Goal: Task Accomplishment & Management: Manage account settings

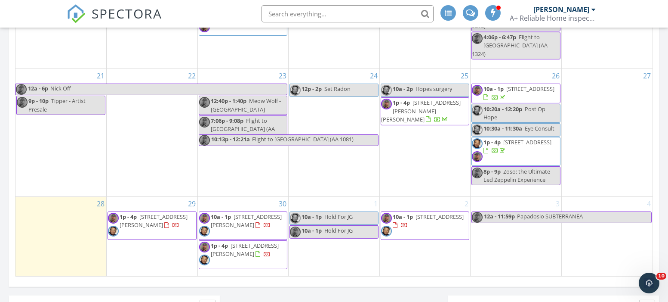
scroll to position [669, 0]
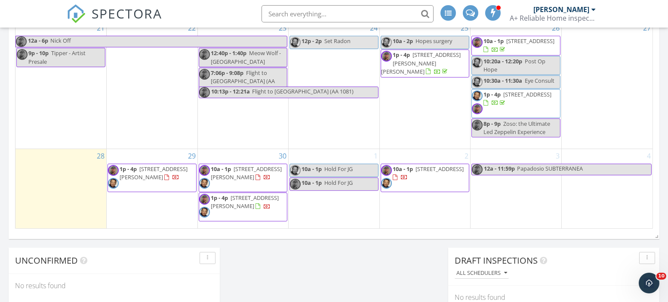
click at [134, 206] on div "29 1p - 4p 1420 St Thomas Way, Alcoa 37701" at bounding box center [152, 189] width 91 height 80
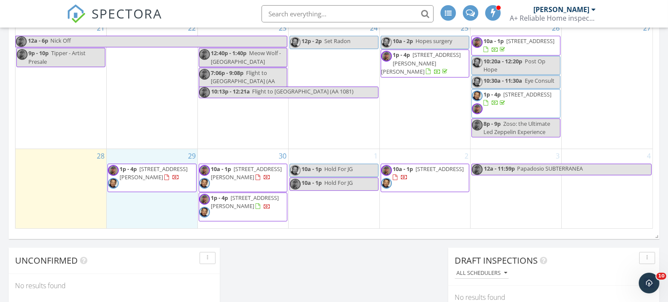
click at [150, 202] on div "29 1p - 4p 1420 St Thomas Way, Alcoa 37701" at bounding box center [152, 189] width 91 height 80
click at [150, 164] on link "Inspection" at bounding box center [151, 167] width 44 height 14
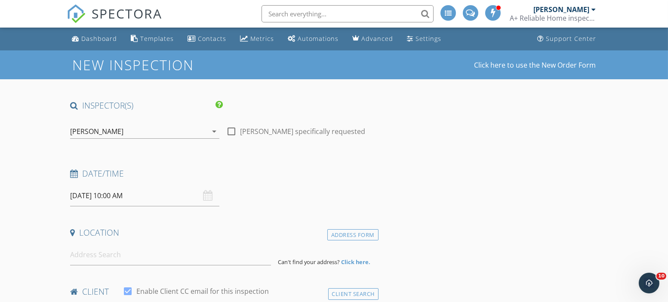
click at [213, 130] on icon "arrow_drop_down" at bounding box center [214, 131] width 10 height 10
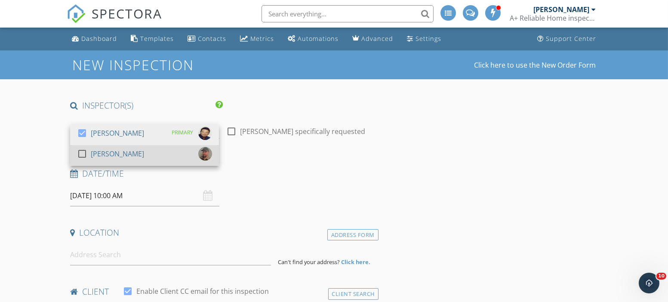
click at [81, 152] on div at bounding box center [82, 153] width 15 height 15
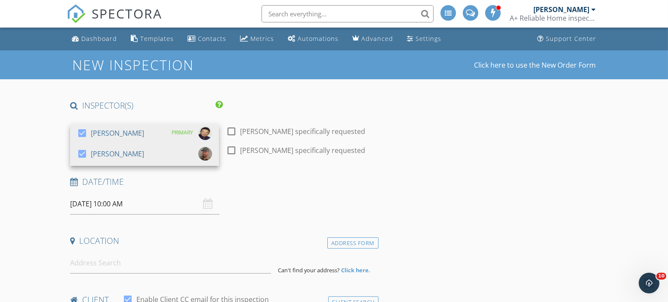
click at [108, 206] on input "09/29/2025 10:00 AM" at bounding box center [144, 203] width 149 height 21
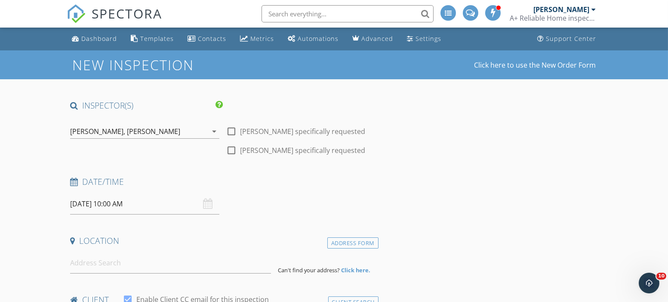
click at [216, 259] on input at bounding box center [170, 262] width 201 height 21
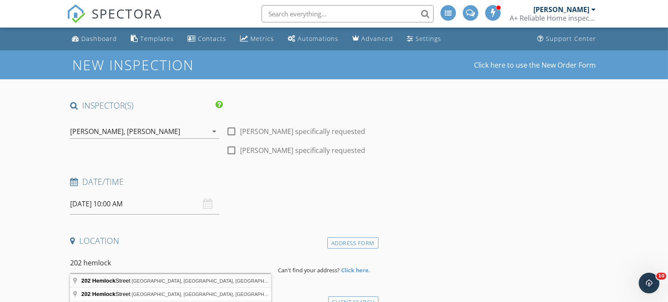
type input "202 Hemlock Street, Alcoa, TN, USA"
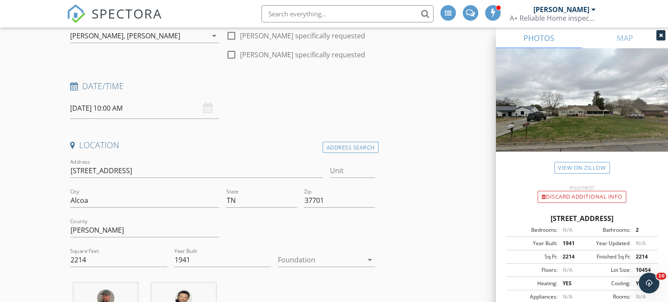
scroll to position [143, 0]
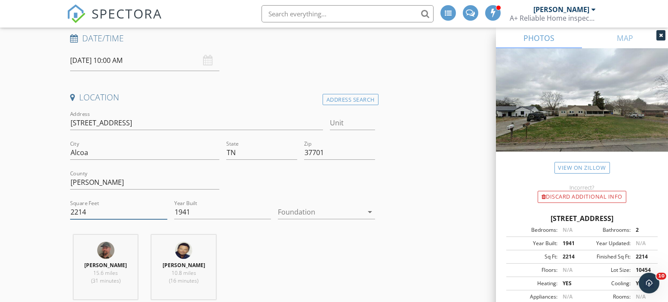
click at [127, 209] on input "2214" at bounding box center [118, 212] width 97 height 14
type input "2"
type input "1746"
click at [370, 210] on icon "arrow_drop_down" at bounding box center [370, 211] width 10 height 10
click at [0, 0] on div at bounding box center [0, 0] width 0 height 0
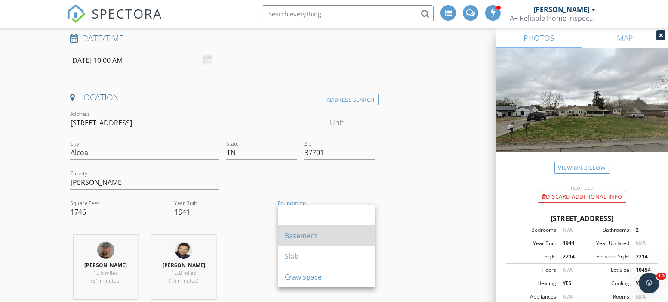
click at [336, 233] on div "Basement" at bounding box center [326, 235] width 83 height 10
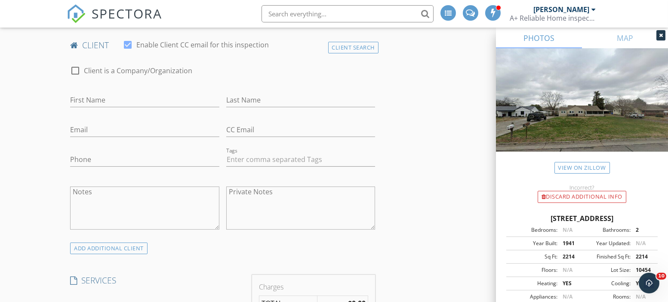
scroll to position [573, 0]
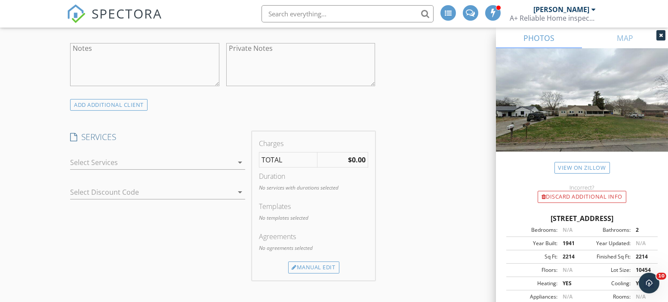
click at [241, 160] on icon "arrow_drop_down" at bounding box center [240, 162] width 10 height 10
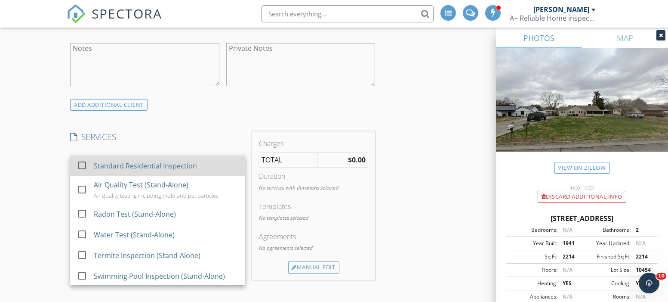
click at [80, 164] on div at bounding box center [82, 165] width 15 height 15
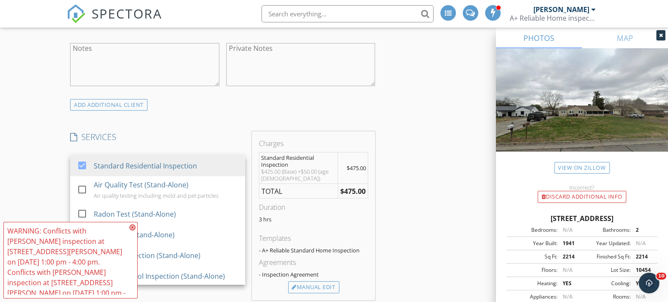
click at [132, 231] on icon at bounding box center [132, 227] width 6 height 7
click at [132, 235] on span "WARNING: Conflicts with Steve Cudd's inspection at 1420 St Thomas Way on 09/29/…" at bounding box center [70, 260] width 134 height 77
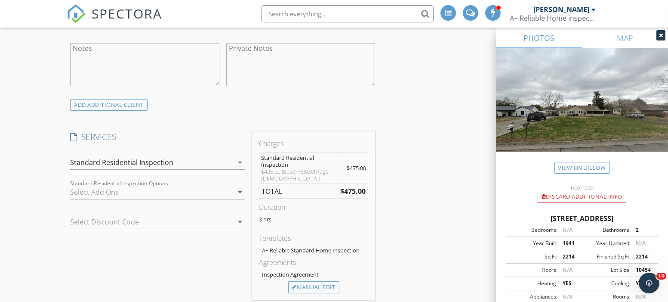
click at [238, 189] on icon "arrow_drop_down" at bounding box center [240, 192] width 10 height 10
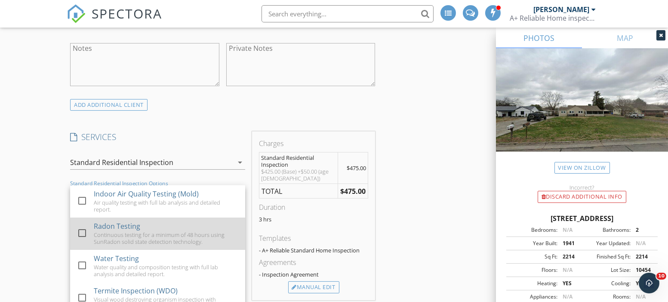
click at [77, 229] on div at bounding box center [82, 232] width 15 height 15
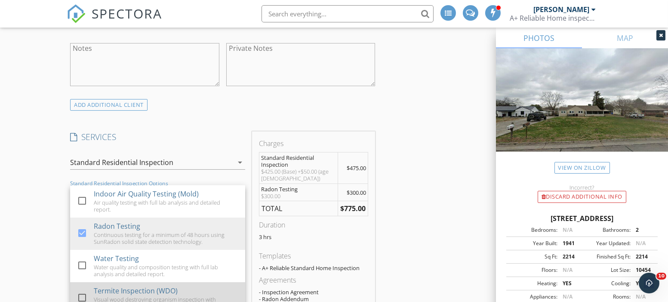
click at [83, 294] on div at bounding box center [82, 297] width 15 height 15
click at [83, 295] on div at bounding box center [82, 297] width 15 height 15
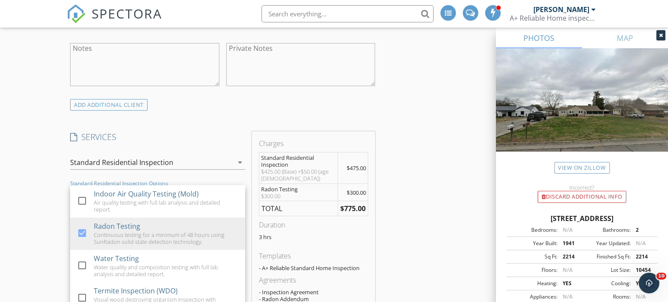
click at [41, 243] on div "New Inspection Click here to use the New Order Form INSPECTOR(S) check_box Stev…" at bounding box center [334, 288] width 668 height 1622
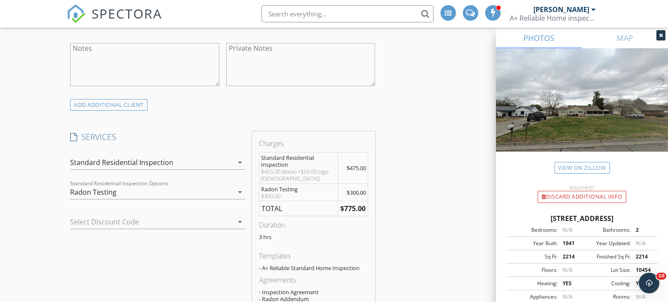
click at [240, 190] on icon "arrow_drop_down" at bounding box center [240, 192] width 10 height 10
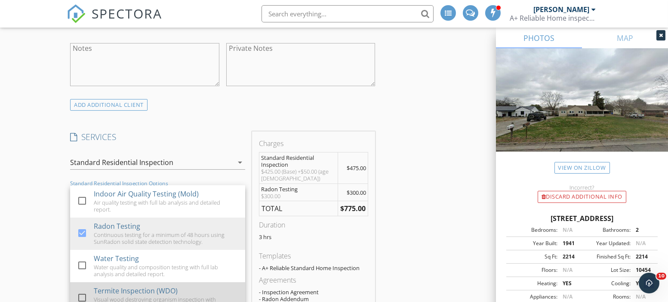
click at [82, 294] on div at bounding box center [82, 297] width 15 height 15
click at [81, 294] on div at bounding box center [82, 297] width 15 height 15
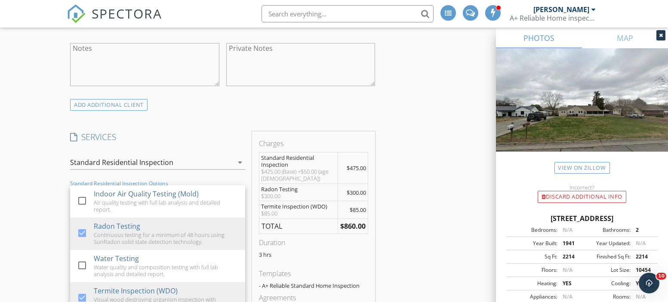
click at [34, 201] on div "New Inspection Click here to use the New Order Form INSPECTOR(S) check_box Stev…" at bounding box center [334, 300] width 668 height 1646
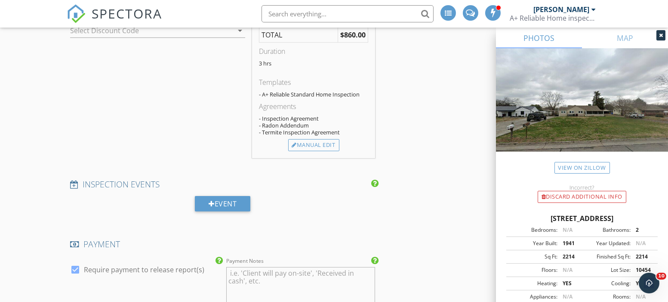
scroll to position [956, 0]
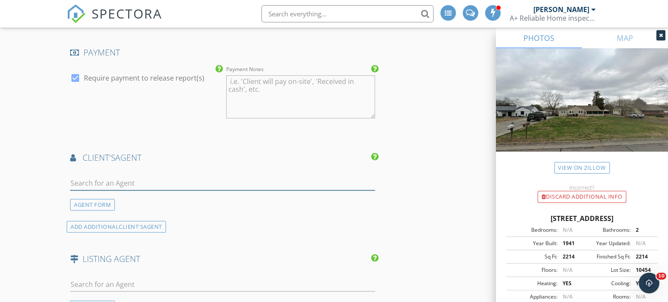
click at [152, 181] on input "text" at bounding box center [222, 183] width 305 height 14
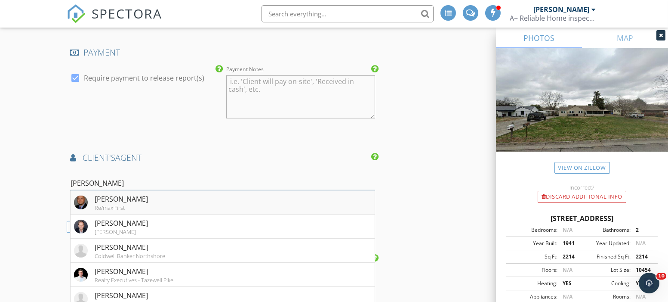
type input "josh"
click at [138, 199] on li "Josh Grigsby Re/max First" at bounding box center [223, 202] width 304 height 24
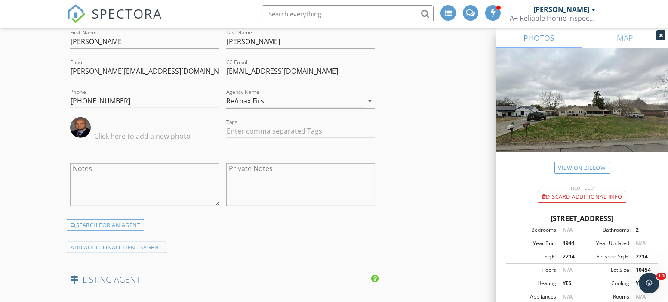
scroll to position [1147, 0]
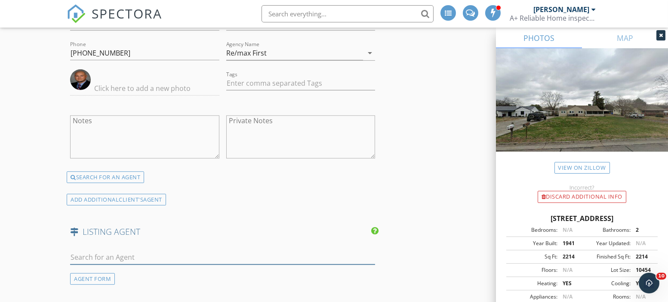
click at [160, 252] on input "text" at bounding box center [222, 257] width 305 height 14
paste input "Dustin R Weaver"
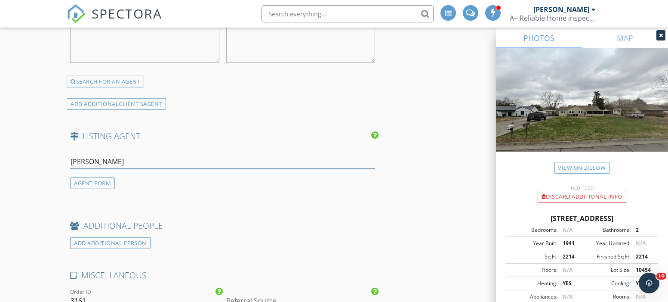
scroll to position [1290, 0]
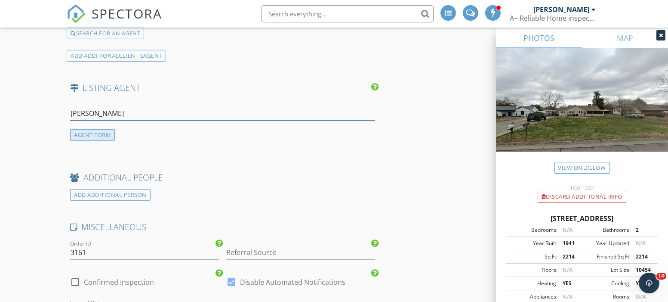
type input "Dustin R Weaver"
click at [75, 134] on div "AGENT FORM" at bounding box center [92, 135] width 45 height 12
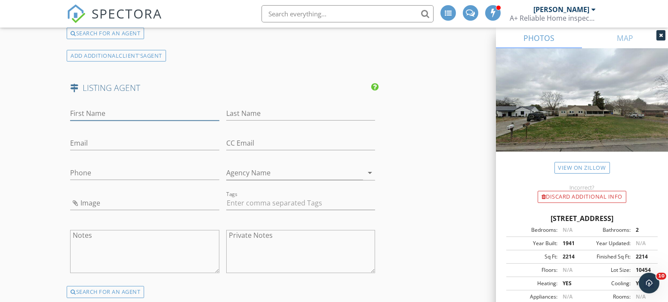
click at [125, 108] on input "First Name" at bounding box center [144, 113] width 149 height 14
paste input "Dustin R Weaver"
type input "Dustin R Weaver"
click at [268, 109] on input "Last Name" at bounding box center [300, 113] width 149 height 14
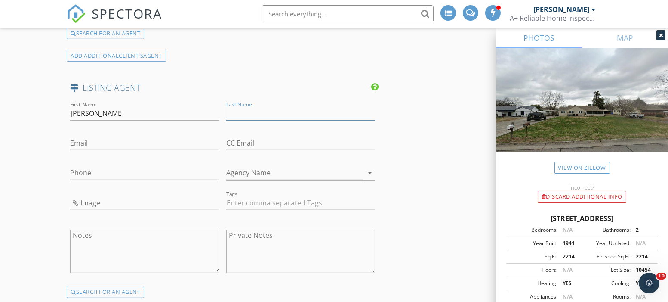
paste input "Dustin R Weaver"
click at [256, 110] on input "Dustin R Weaver" at bounding box center [300, 113] width 149 height 14
type input "Weaver"
click at [190, 106] on input "Dustin R Weaver" at bounding box center [144, 113] width 149 height 14
type input "Dustin"
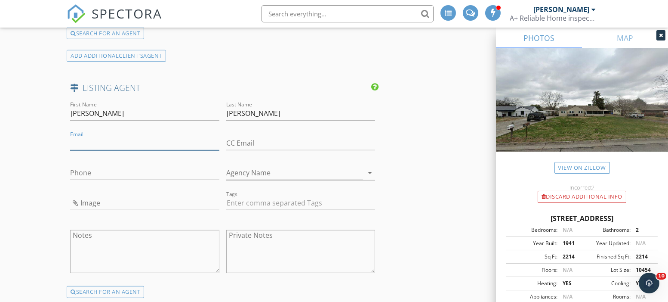
click at [96, 137] on input "Email" at bounding box center [144, 143] width 149 height 14
paste input "[EMAIL_ADDRESS][DOMAIN_NAME]"
type input "[EMAIL_ADDRESS][DOMAIN_NAME]"
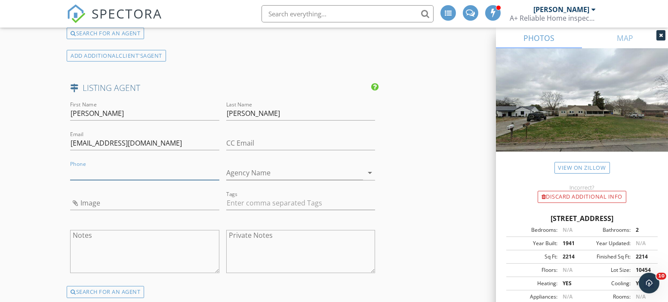
click at [100, 171] on input "Phone" at bounding box center [144, 173] width 149 height 14
paste input "[PHONE_NUMBER]"
type input "[PHONE_NUMBER]"
click at [313, 168] on input "Agency Name" at bounding box center [294, 173] width 137 height 14
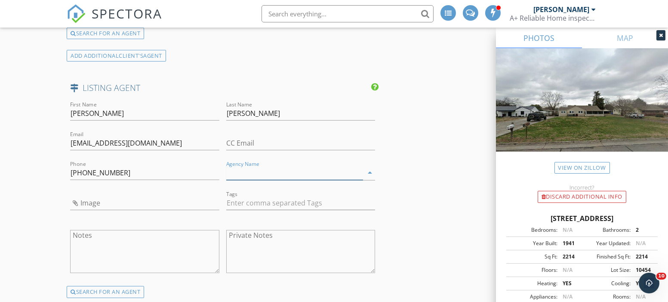
paste input "[PERSON_NAME] Realty (1736)"
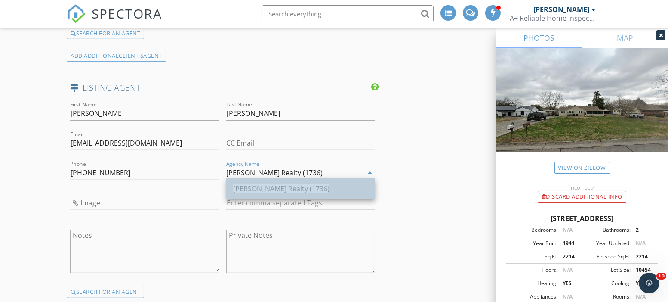
click at [305, 189] on span "[PERSON_NAME] Realty (1736)" at bounding box center [281, 188] width 96 height 9
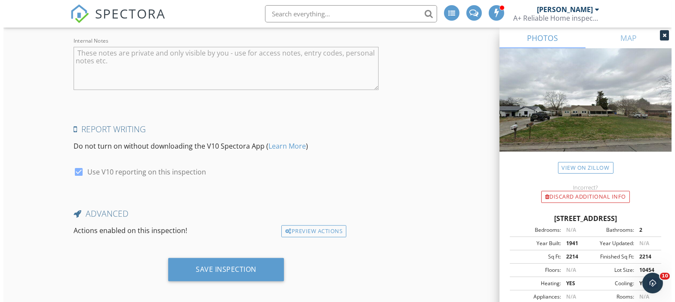
scroll to position [1723, 0]
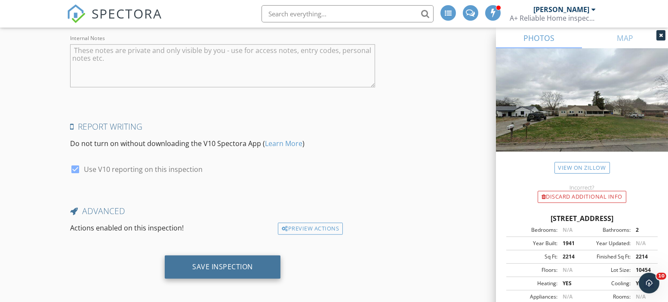
type input "[PERSON_NAME] Realty (1736)"
click at [230, 268] on div "Save Inspection" at bounding box center [223, 266] width 116 height 23
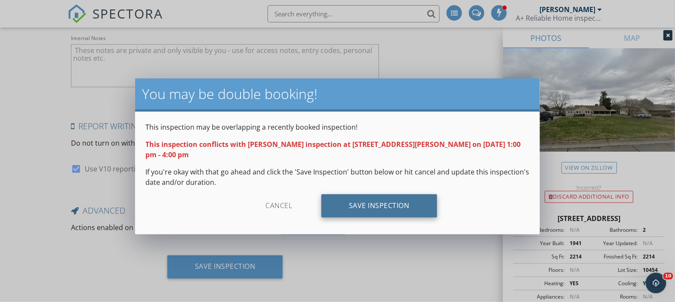
click at [393, 199] on div "Save Inspection" at bounding box center [379, 205] width 116 height 23
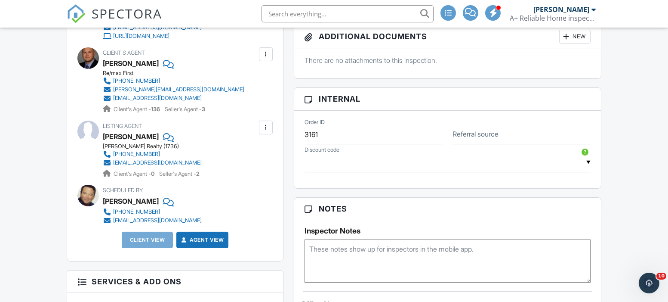
scroll to position [621, 0]
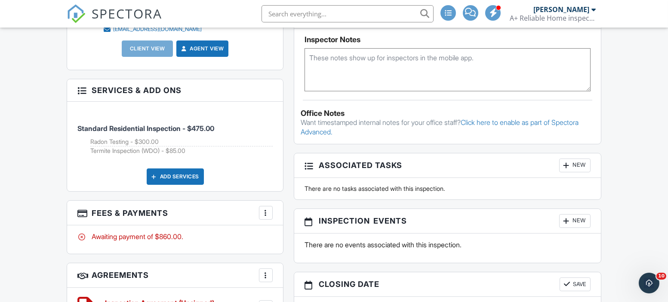
click at [389, 66] on textarea at bounding box center [448, 69] width 286 height 43
paste textarea "[PHONE_NUMBER] Showing Service: BrokerBay"
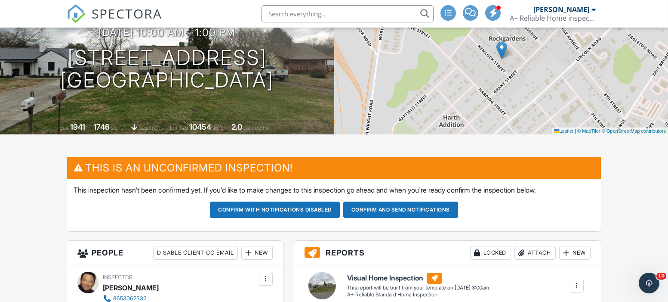
scroll to position [0, 0]
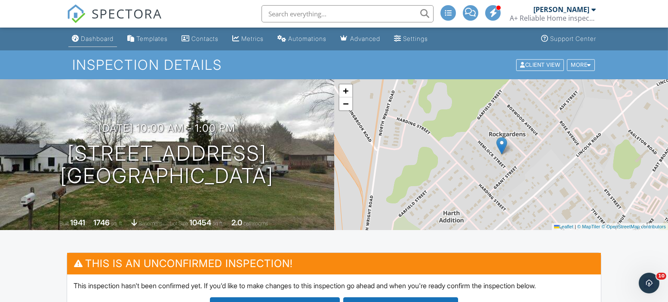
type textarea "[PHONE_NUMBER] Showing Service: BrokerBay"
click at [99, 39] on div "Dashboard" at bounding box center [97, 38] width 33 height 7
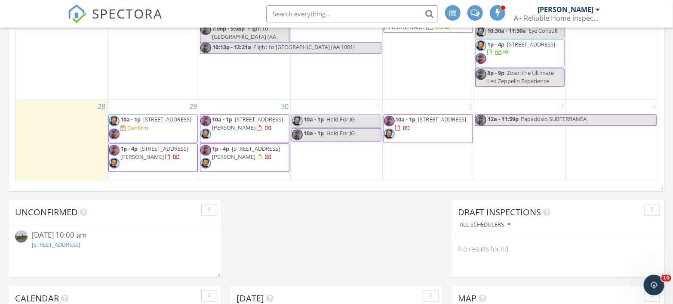
scroll to position [669, 0]
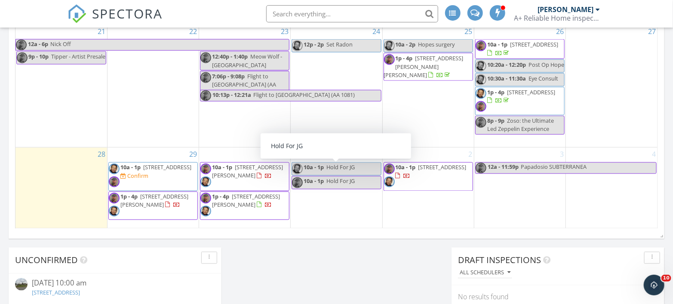
click at [373, 168] on link "10a - 1p Hold For JG" at bounding box center [336, 168] width 89 height 13
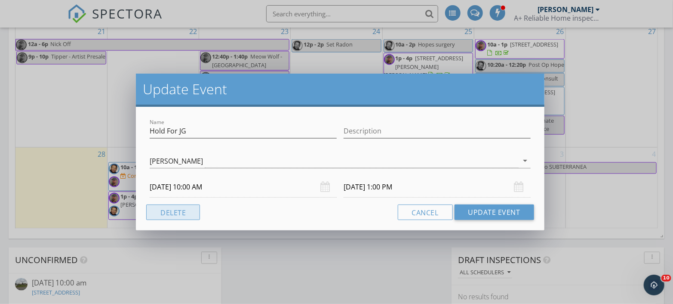
click at [180, 209] on button "Delete" at bounding box center [173, 211] width 54 height 15
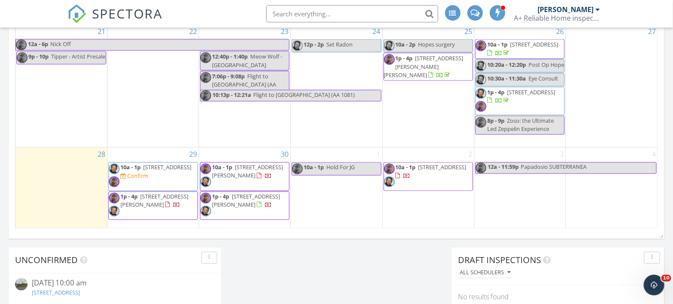
click at [339, 165] on span "Hold For JG" at bounding box center [340, 167] width 28 height 8
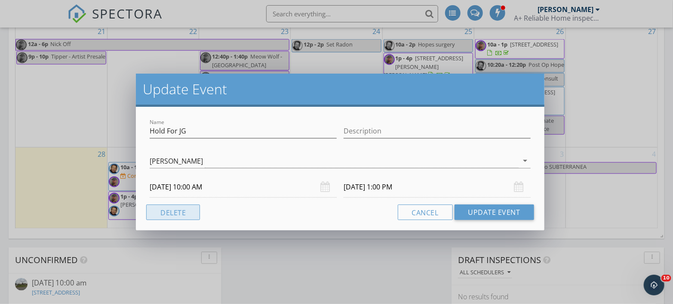
click at [195, 212] on button "Delete" at bounding box center [173, 211] width 54 height 15
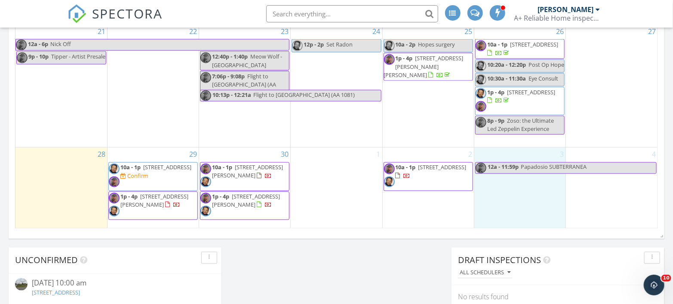
click at [511, 200] on div "3 12a - 11:59p Papadosio SUBTERRANEA" at bounding box center [519, 188] width 91 height 80
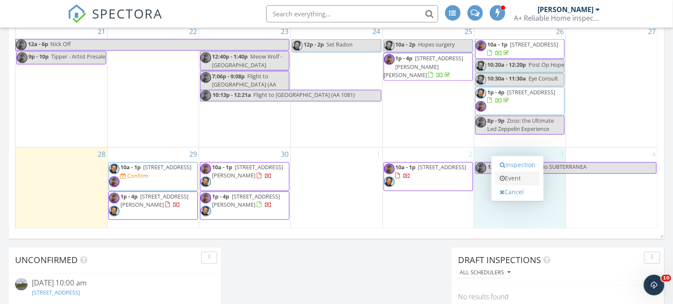
click at [519, 177] on link "Event" at bounding box center [518, 179] width 44 height 14
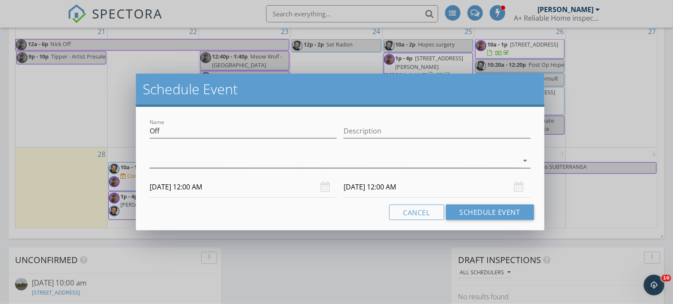
click at [527, 160] on icon "arrow_drop_down" at bounding box center [525, 160] width 10 height 10
click at [0, 0] on div "check_box_outline_blank Nicholas Cudd" at bounding box center [0, 0] width 0 height 0
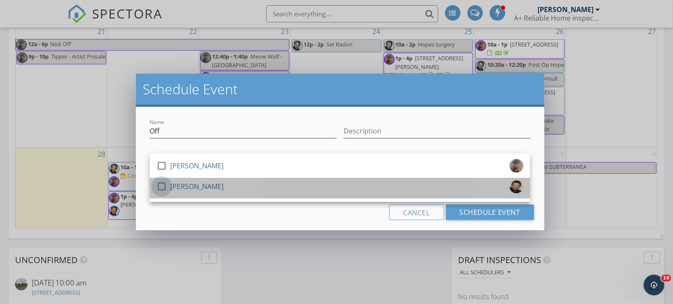
click at [160, 189] on div at bounding box center [161, 186] width 15 height 15
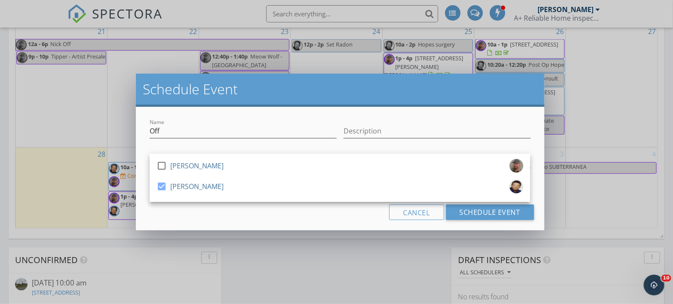
click at [191, 214] on div "Cancel Schedule Event" at bounding box center [340, 211] width 388 height 15
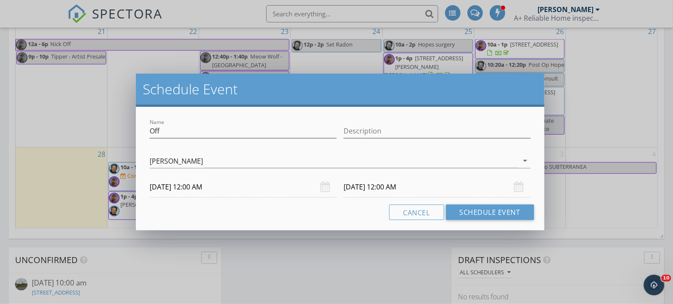
click at [365, 186] on input "10/04/2025 12:00 AM" at bounding box center [437, 186] width 187 height 21
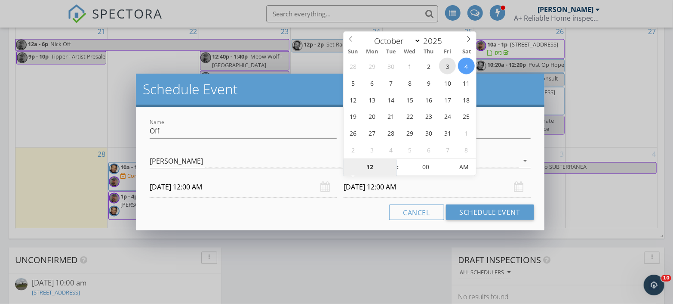
type input "10/03/2025 12:00 AM"
type input "11"
type input "10/03/2025 11:00 PM"
click at [394, 173] on span at bounding box center [394, 171] width 6 height 9
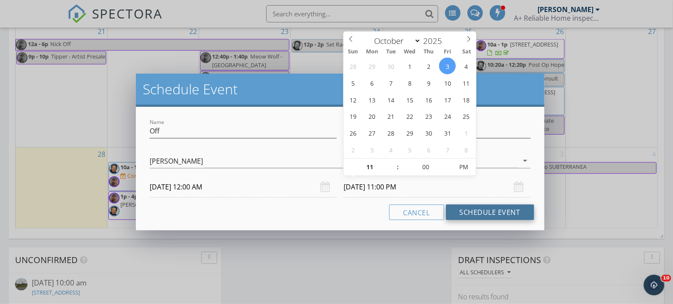
click at [484, 209] on button "Schedule Event" at bounding box center [490, 211] width 88 height 15
